Goal: Task Accomplishment & Management: Use online tool/utility

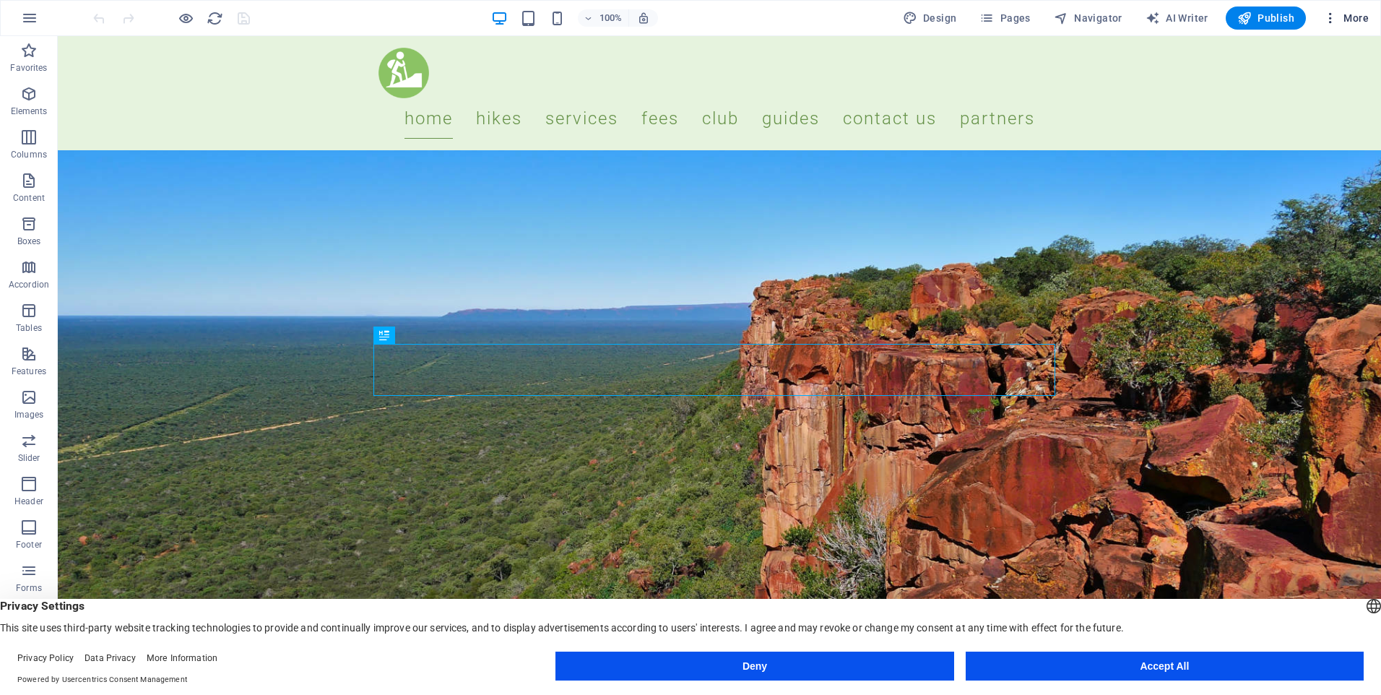
click at [1369, 11] on button "More" at bounding box center [1345, 17] width 57 height 23
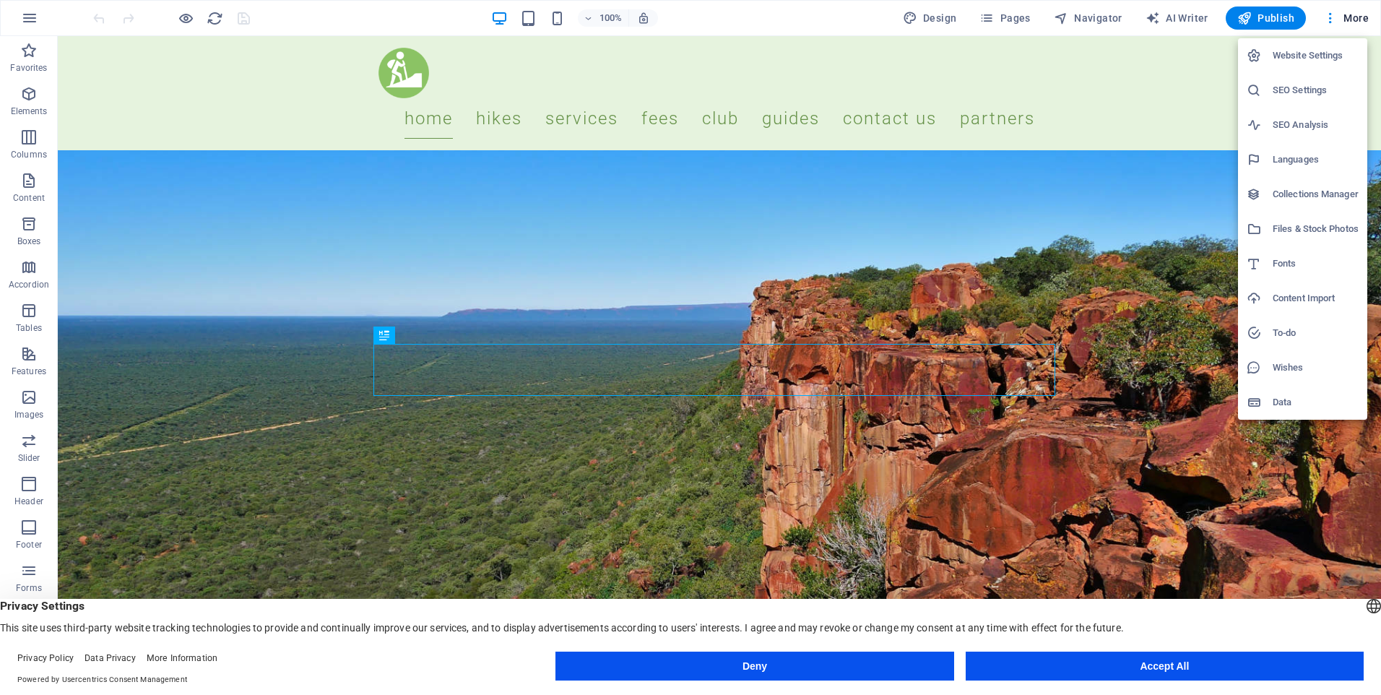
click at [1301, 196] on h6 "Collections Manager" at bounding box center [1315, 194] width 86 height 17
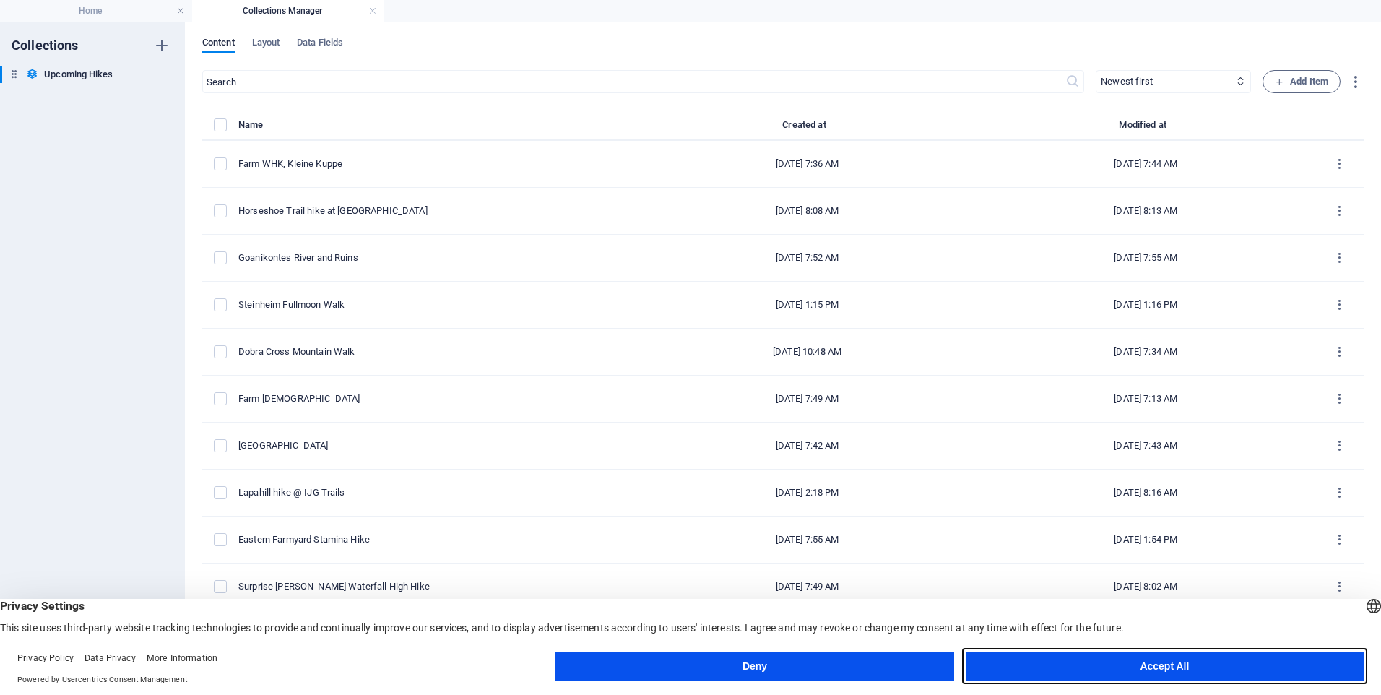
click at [1166, 662] on button "Accept All" at bounding box center [1165, 665] width 398 height 29
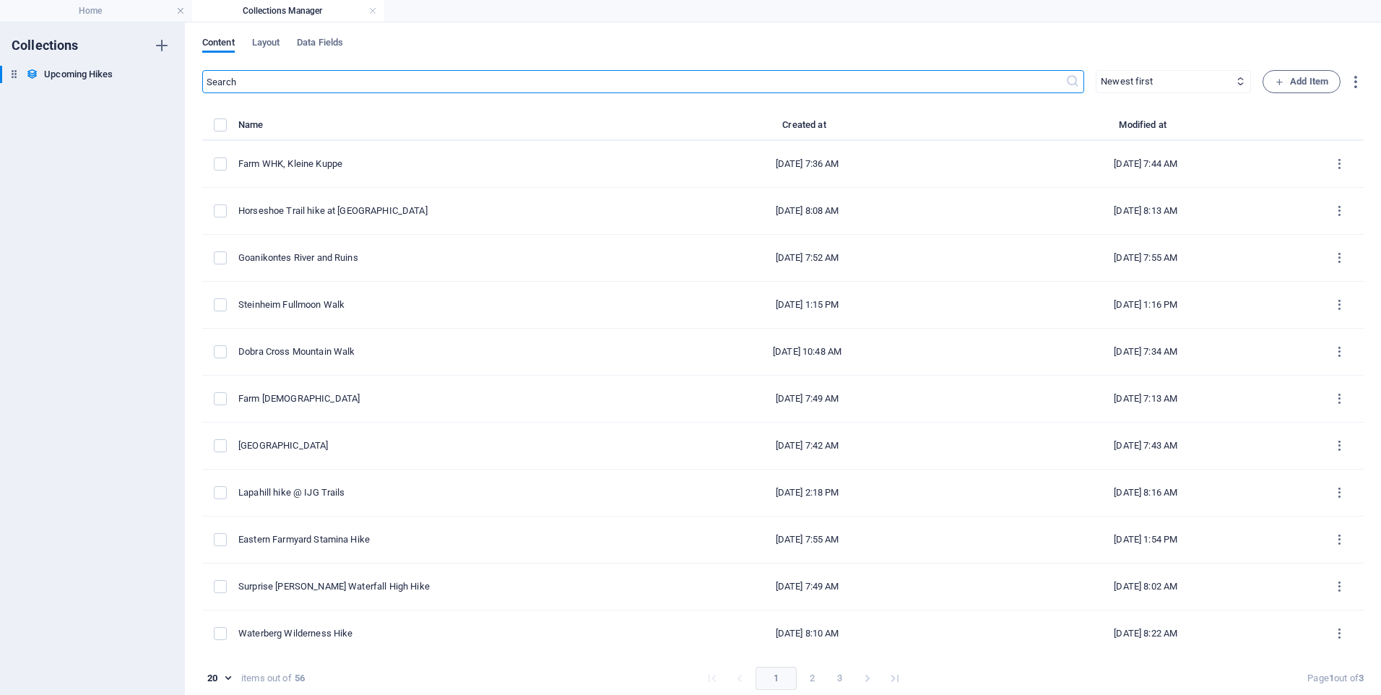
click at [292, 79] on input "text" at bounding box center [633, 81] width 863 height 23
click at [253, 79] on input "text" at bounding box center [633, 81] width 863 height 23
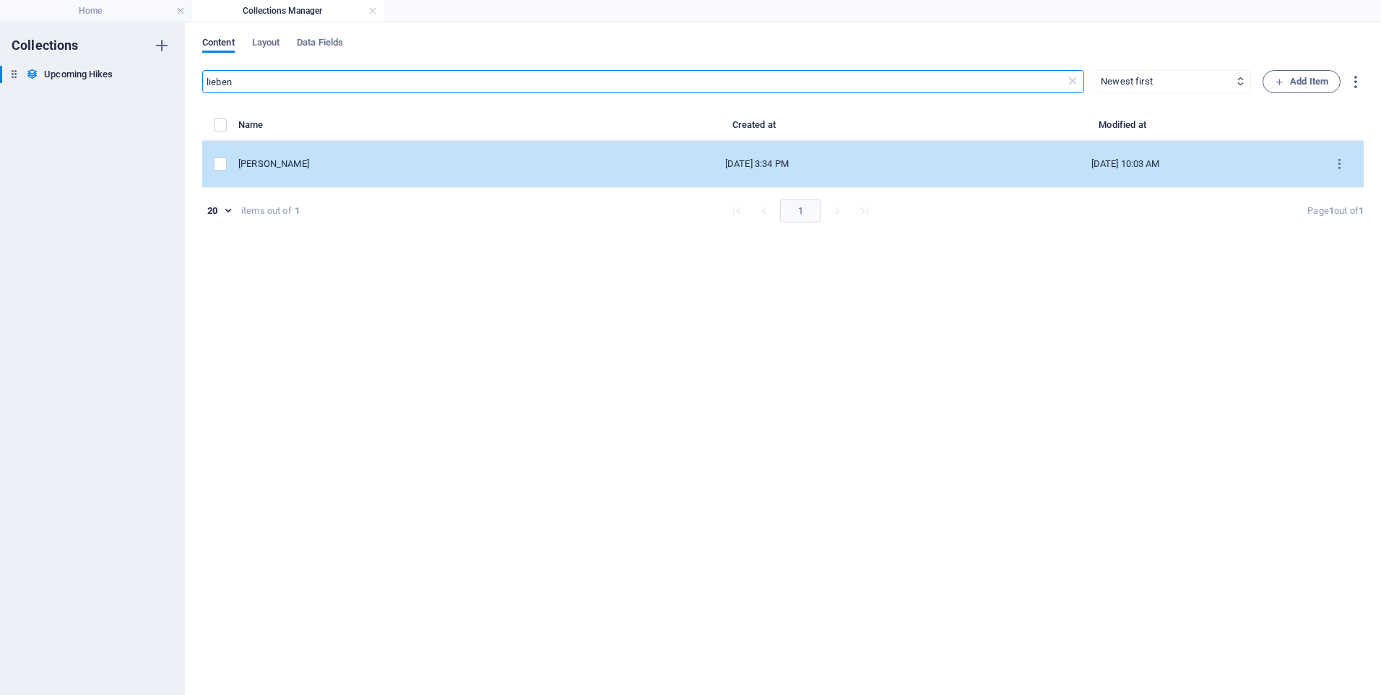
type input "lieben"
click at [297, 170] on div "[PERSON_NAME]" at bounding box center [402, 163] width 328 height 13
select select "[PERSON_NAME]"
select select "Moderate to difficult (NOT FOR BEGINNERS)"
